Goal: Task Accomplishment & Management: Use online tool/utility

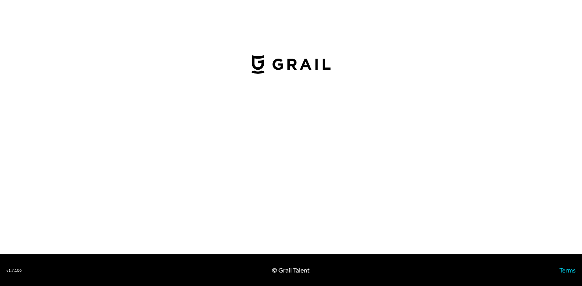
select select "USD"
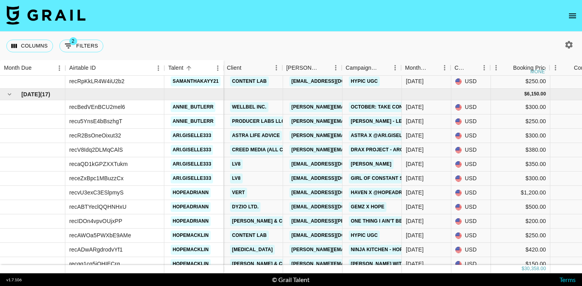
scroll to position [963, 535]
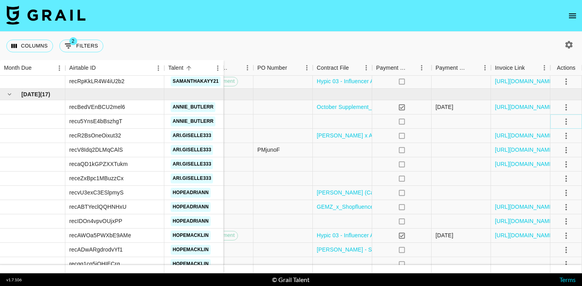
click at [565, 121] on icon "select merge strategy" at bounding box center [567, 122] width 10 height 10
click at [554, 155] on li "Decline" at bounding box center [557, 153] width 52 height 14
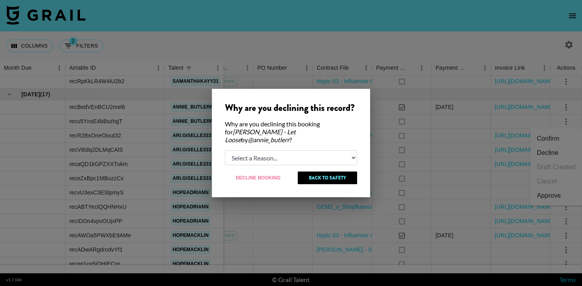
click at [336, 154] on select "Select a Reason... Relogging this deal due to a data issue The [PERSON_NAME] ca…" at bounding box center [291, 157] width 132 height 15
select select "creator_decline"
click at [225, 150] on select "Select a Reason... Relogging this deal due to a data issue The [PERSON_NAME] ca…" at bounding box center [291, 157] width 132 height 15
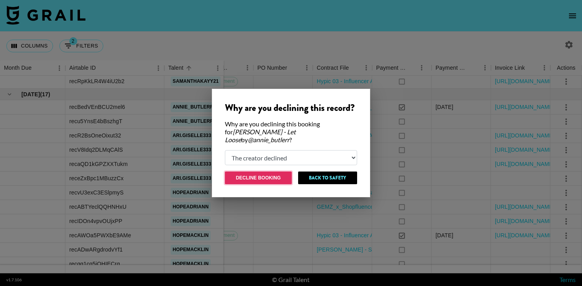
click at [272, 174] on button "Decline Booking" at bounding box center [258, 178] width 67 height 13
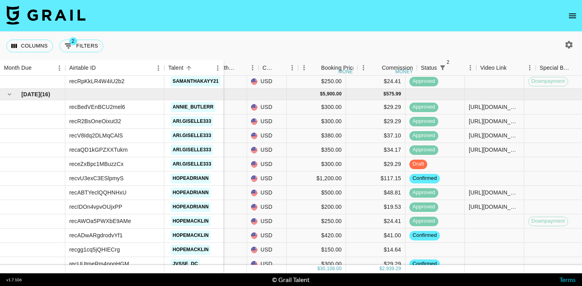
scroll to position [963, 188]
